Goal: Task Accomplishment & Management: Use online tool/utility

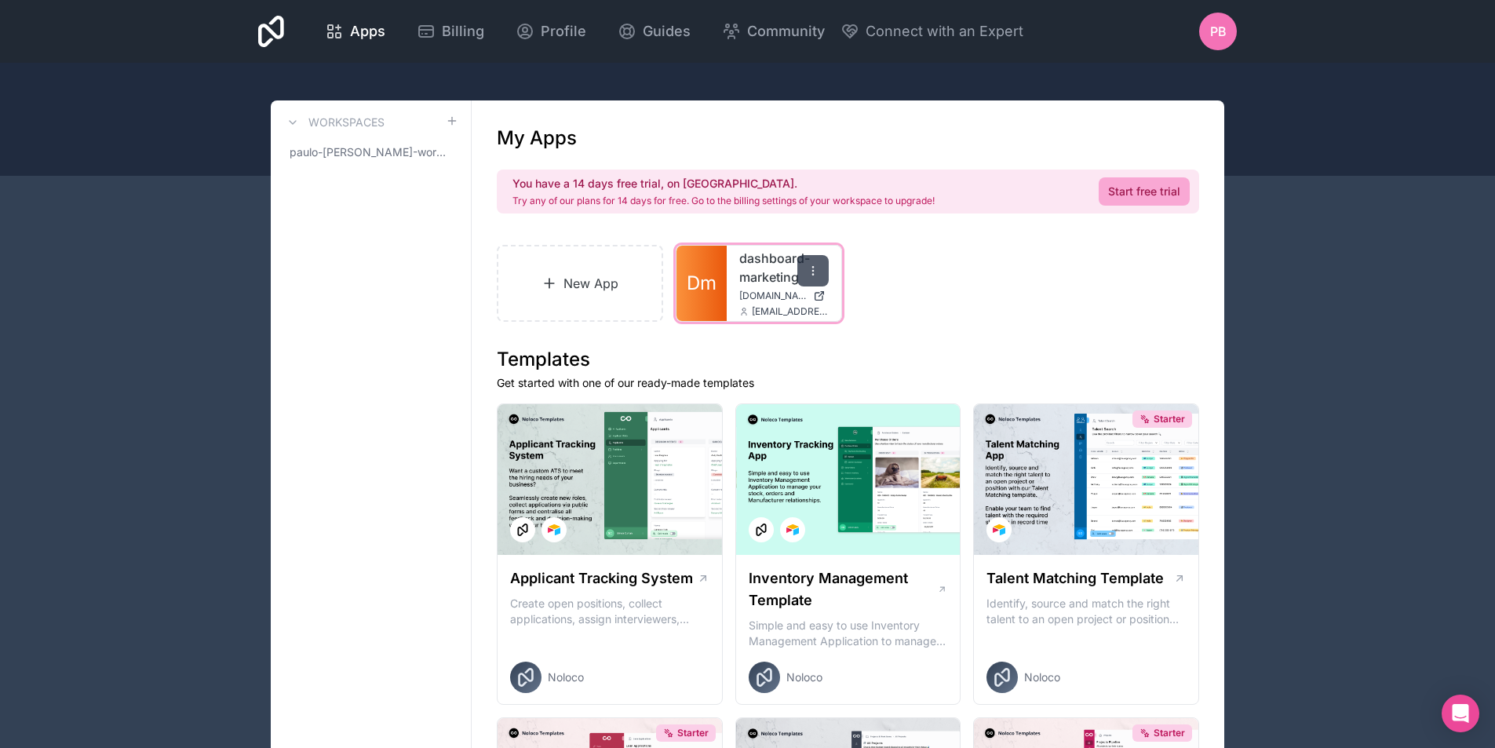
click at [812, 270] on icon at bounding box center [813, 271] width 13 height 13
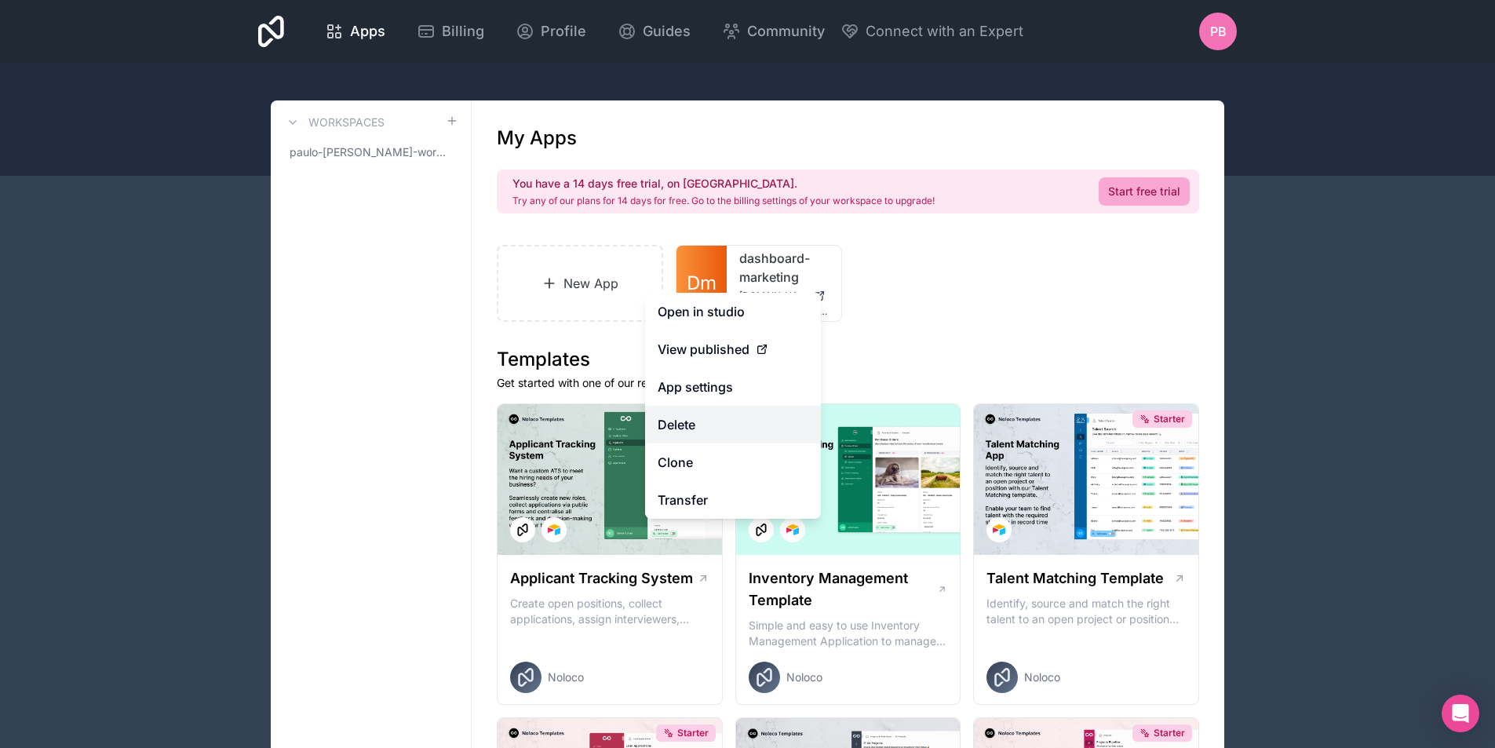
click at [702, 435] on button "Delete" at bounding box center [733, 425] width 176 height 38
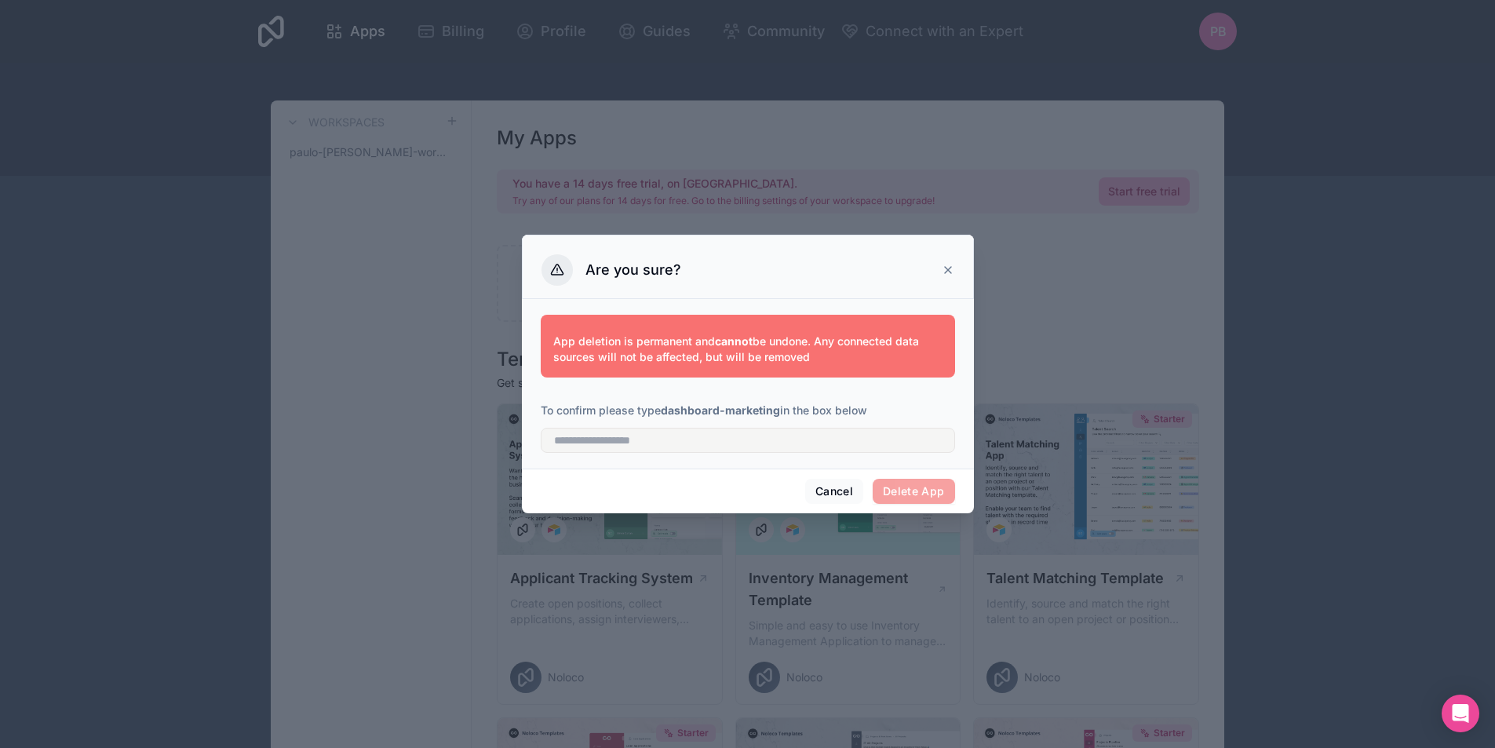
drag, startPoint x: 695, startPoint y: 454, endPoint x: 696, endPoint y: 445, distance: 8.8
click at [695, 451] on div "App deletion is permanent and cannot be undone. Any connected data sources will…" at bounding box center [748, 380] width 414 height 151
click at [697, 444] on input "text" at bounding box center [748, 440] width 414 height 25
type input "**********"
click at [954, 494] on button "Delete App" at bounding box center [914, 491] width 82 height 25
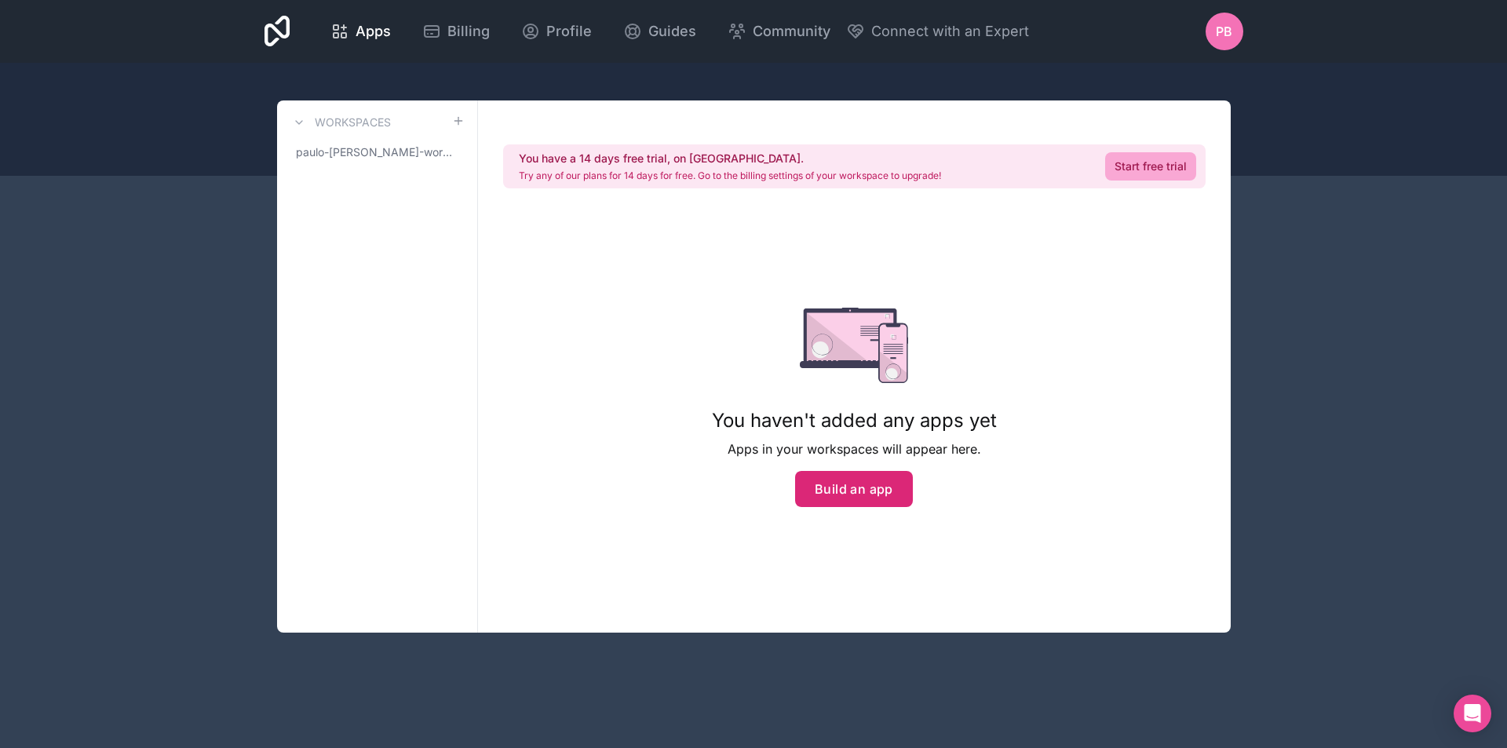
click at [872, 495] on button "Build an app" at bounding box center [854, 489] width 118 height 36
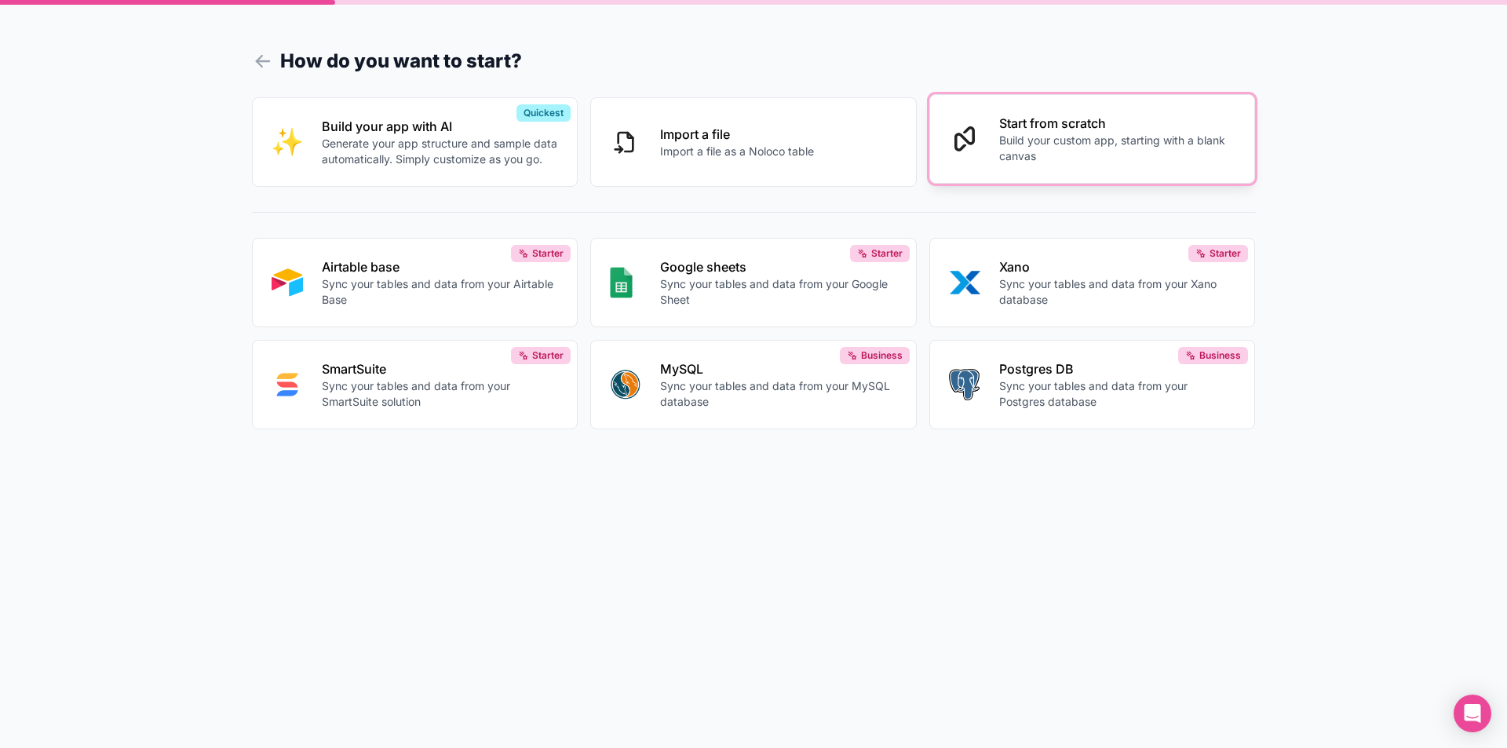
click at [1119, 142] on p "Build your custom app, starting with a blank canvas" at bounding box center [1117, 148] width 237 height 31
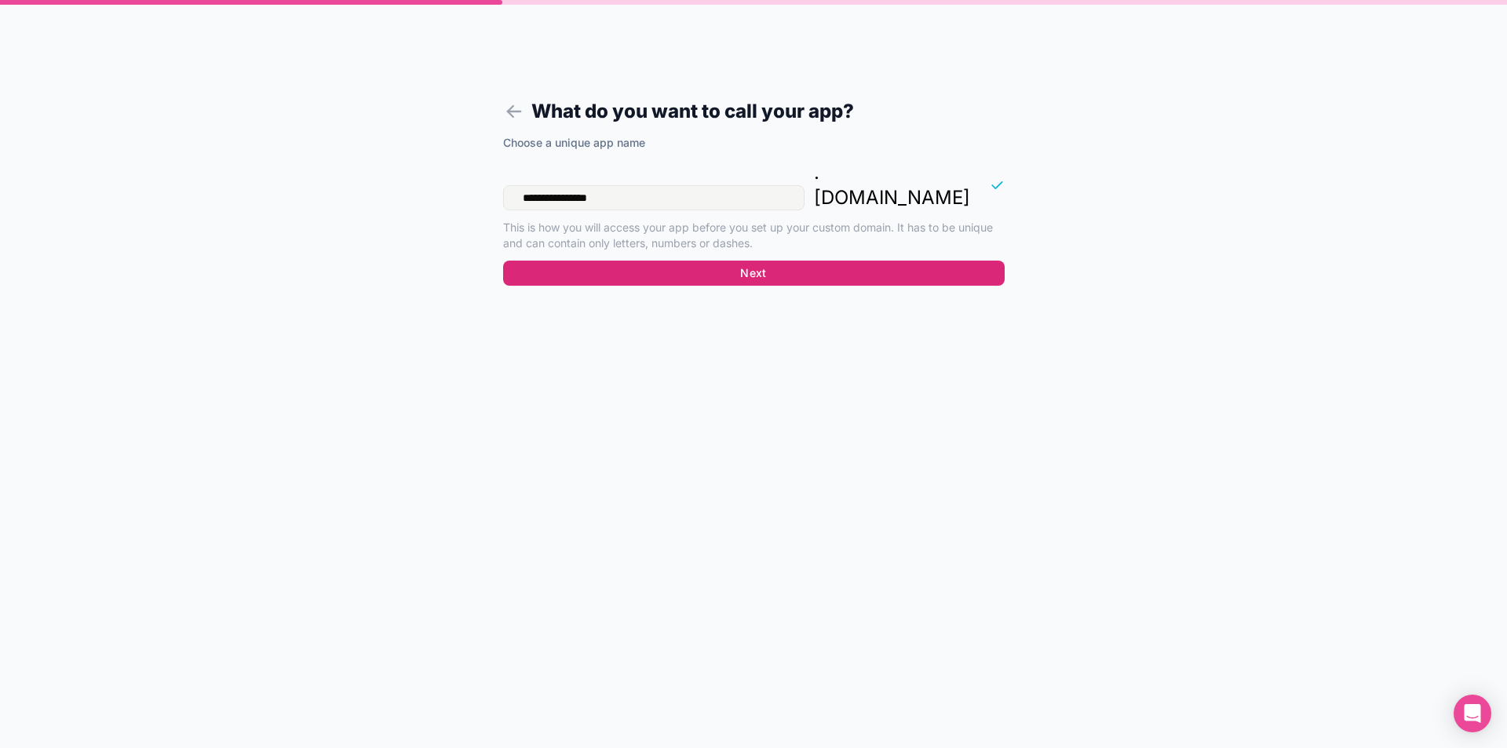
click at [742, 261] on button "Next" at bounding box center [754, 273] width 502 height 25
